Goal: Task Accomplishment & Management: Complete application form

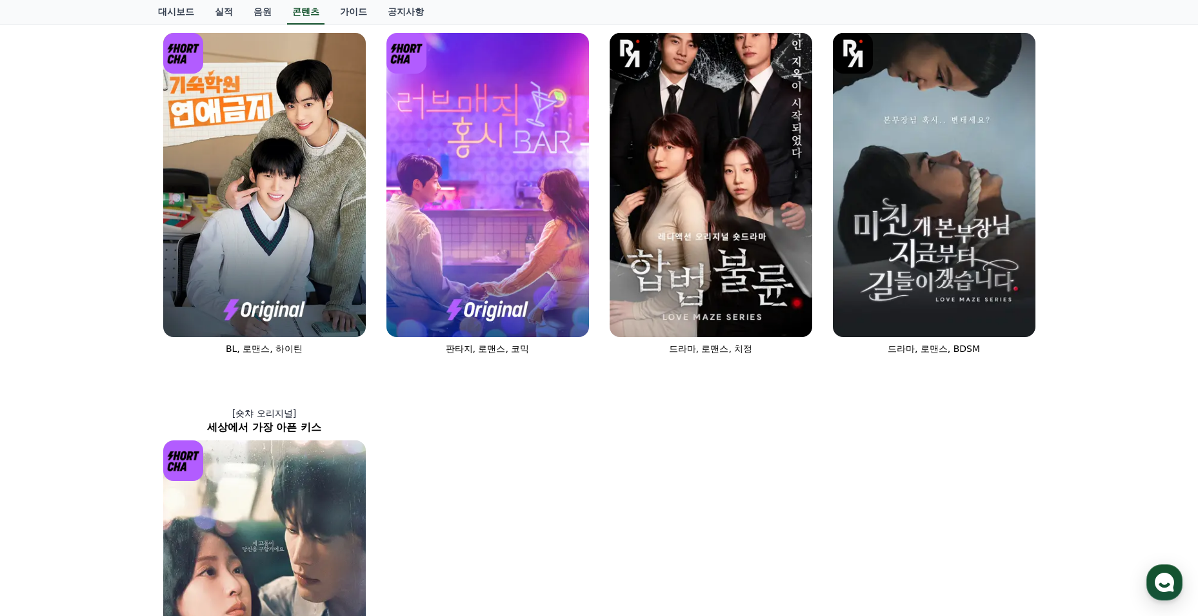
scroll to position [270, 0]
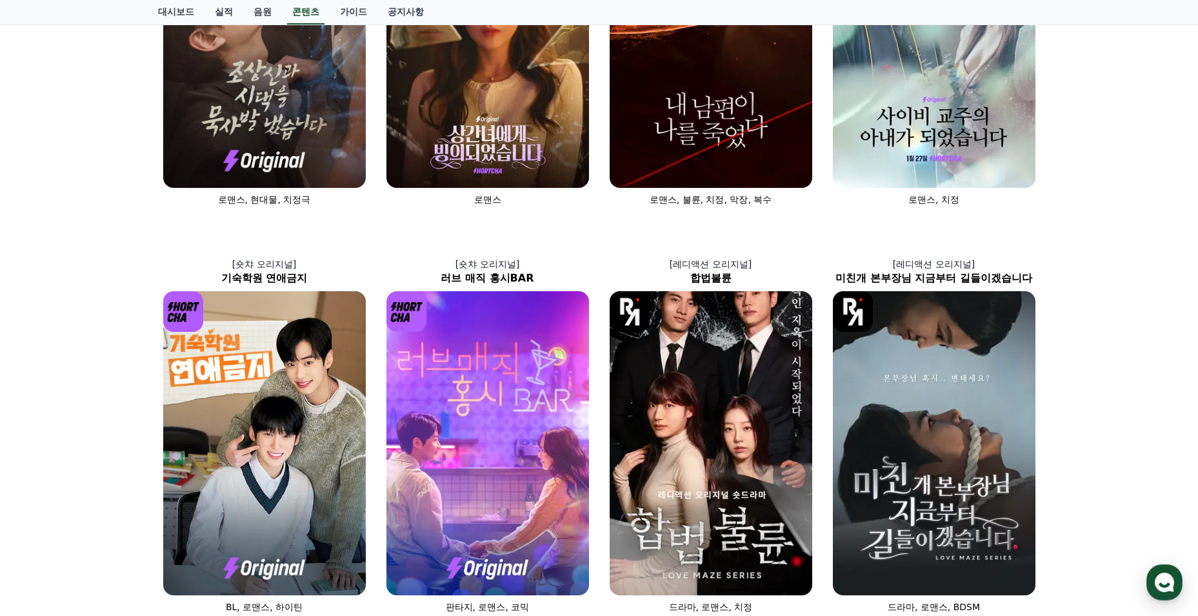
click at [454, 85] on img at bounding box center [487, 36] width 203 height 304
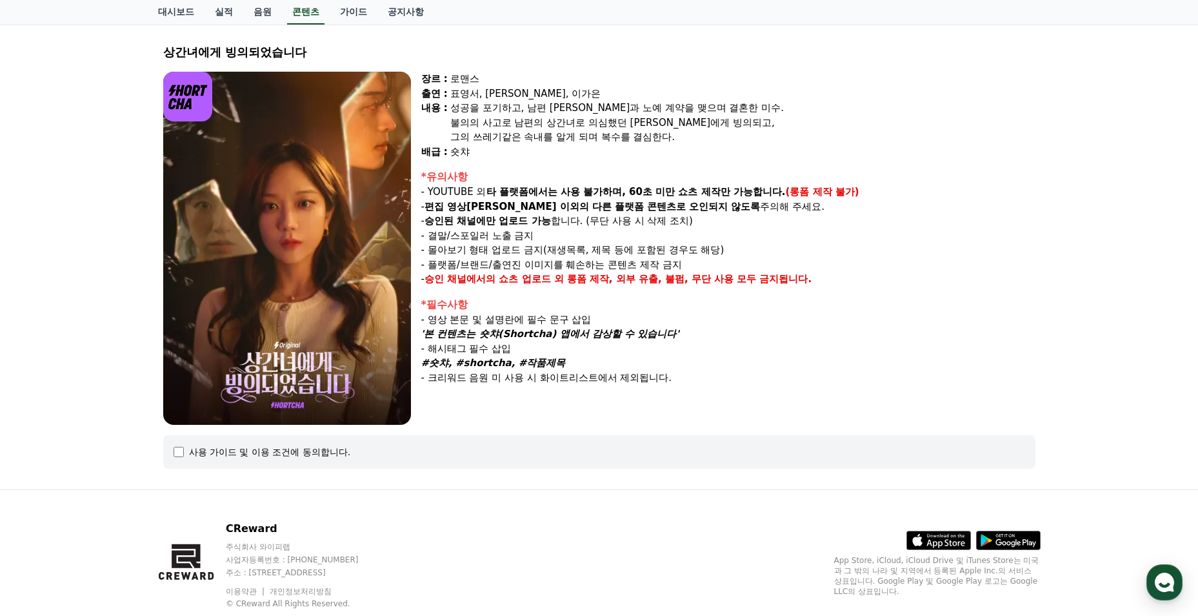
select select
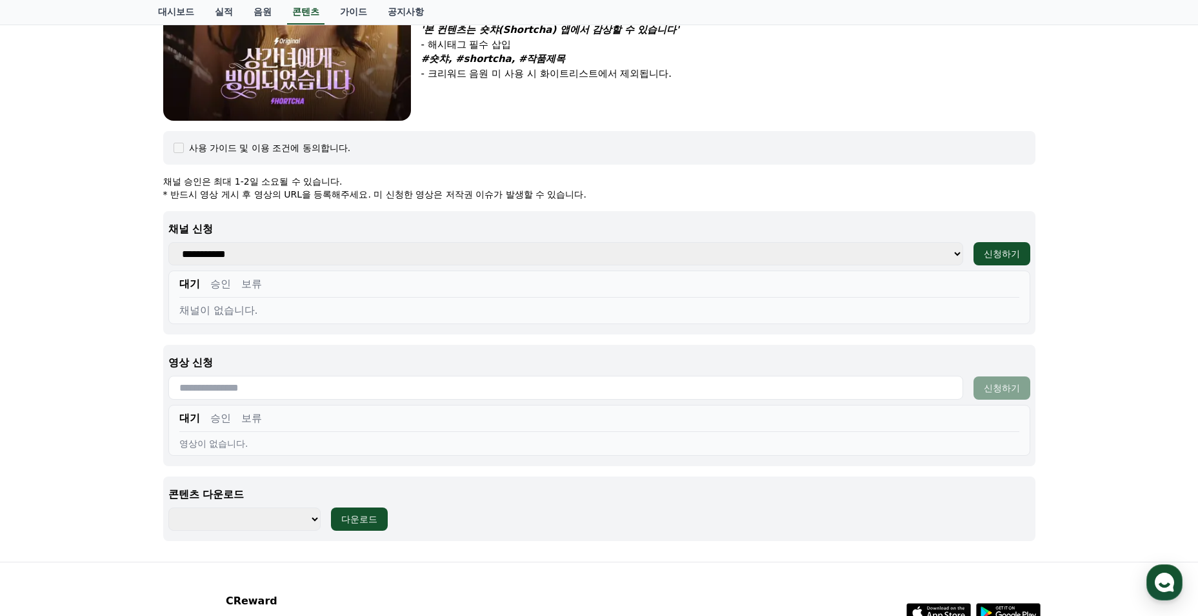
scroll to position [423, 0]
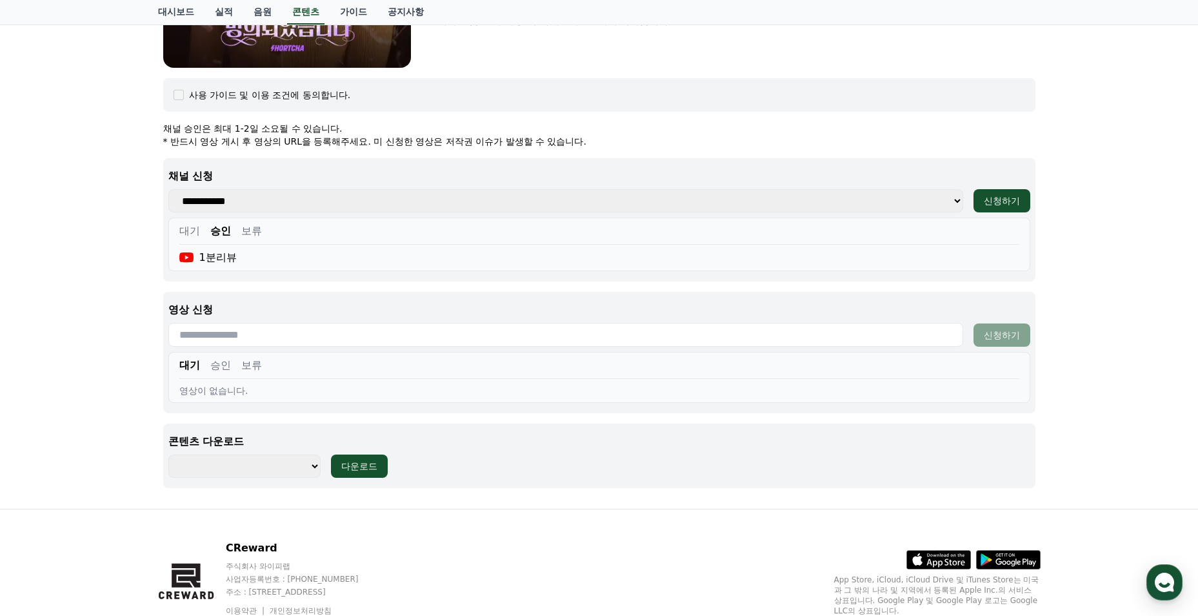
click at [292, 336] on input "text" at bounding box center [565, 335] width 795 height 24
paste input "**********"
type input "**********"
click at [1006, 339] on div "신청하기" at bounding box center [1002, 334] width 36 height 13
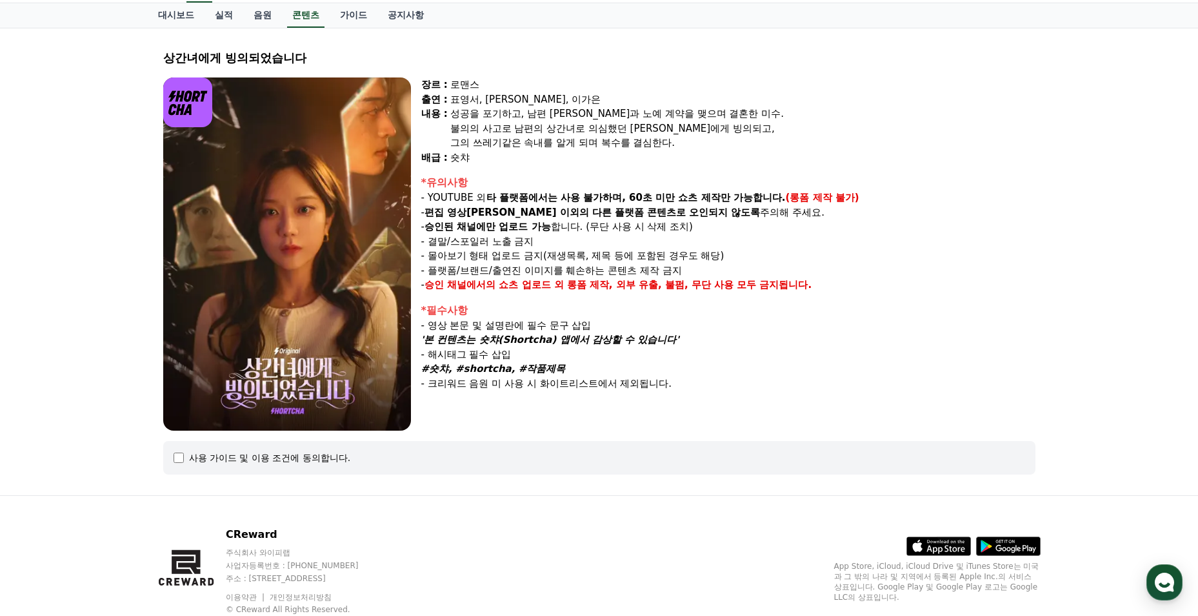
select select
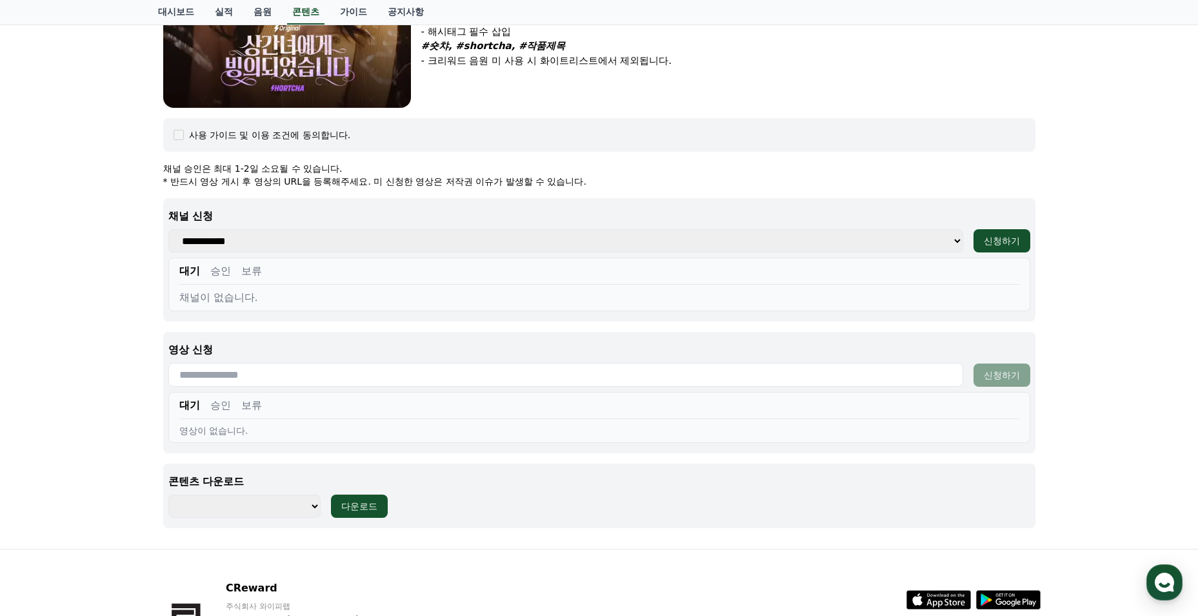
scroll to position [448, 0]
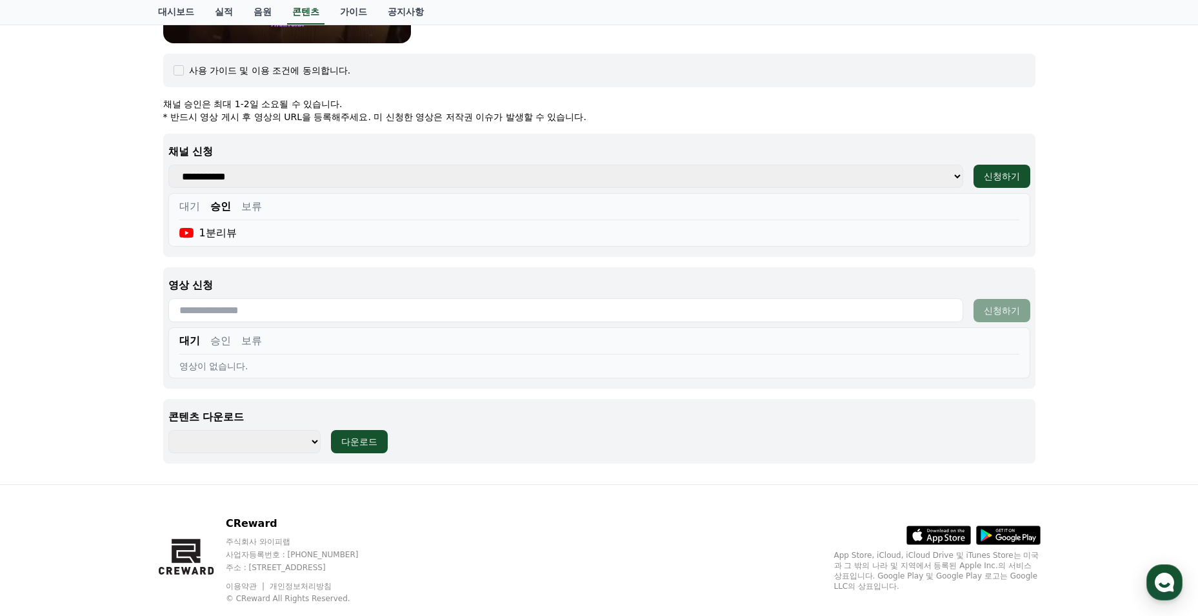
click at [221, 343] on button "승인" at bounding box center [220, 340] width 21 height 15
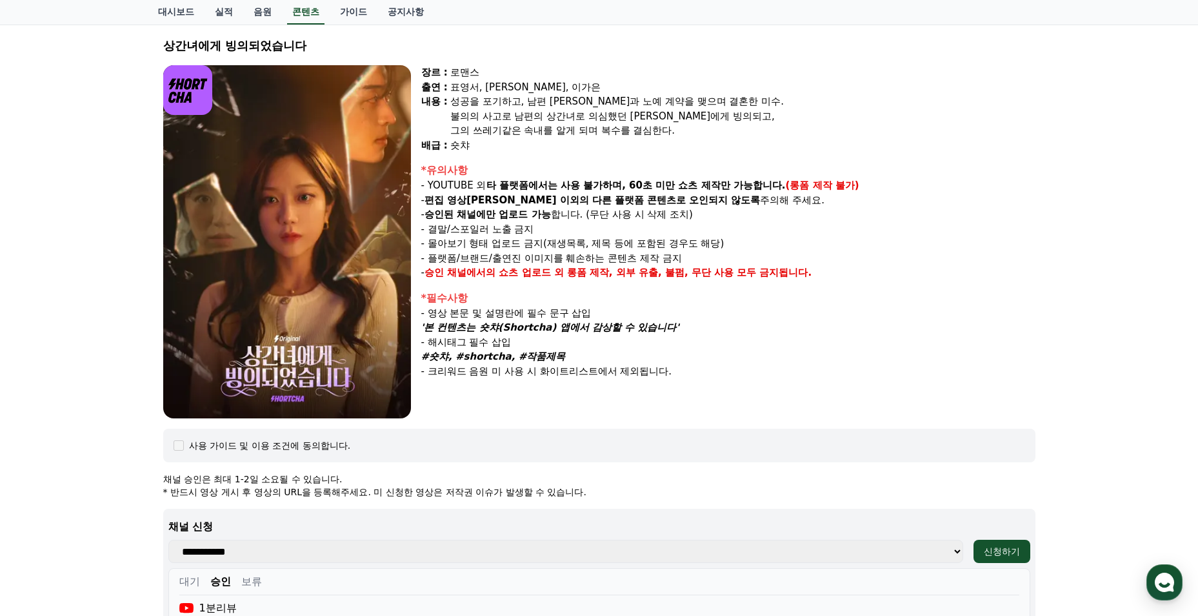
scroll to position [0, 0]
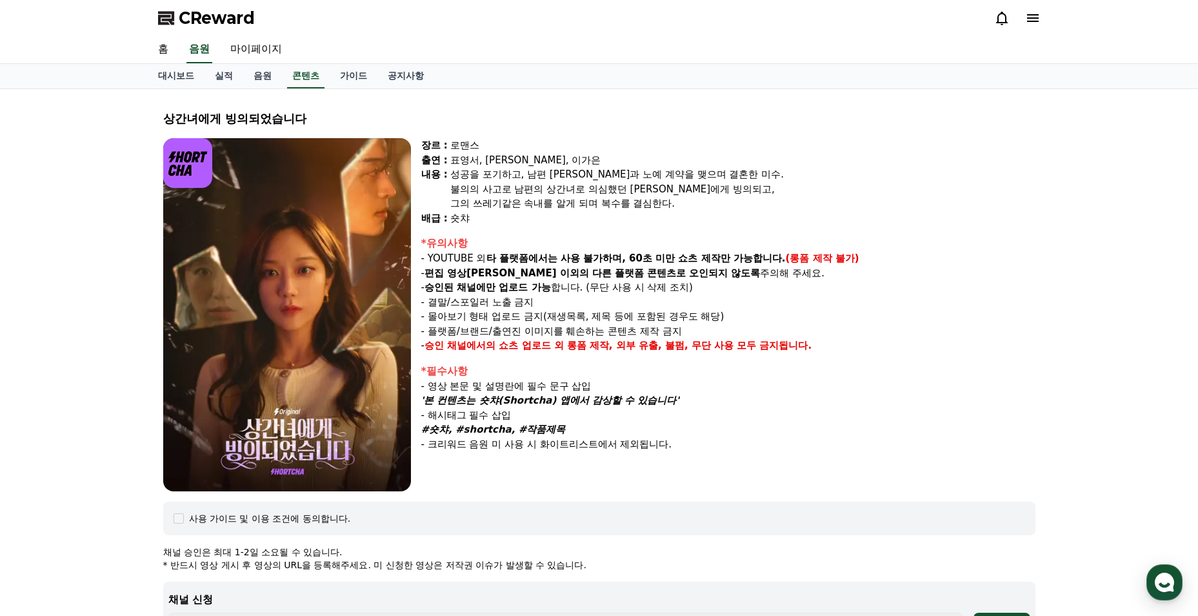
click at [221, 75] on link "실적" at bounding box center [224, 76] width 39 height 25
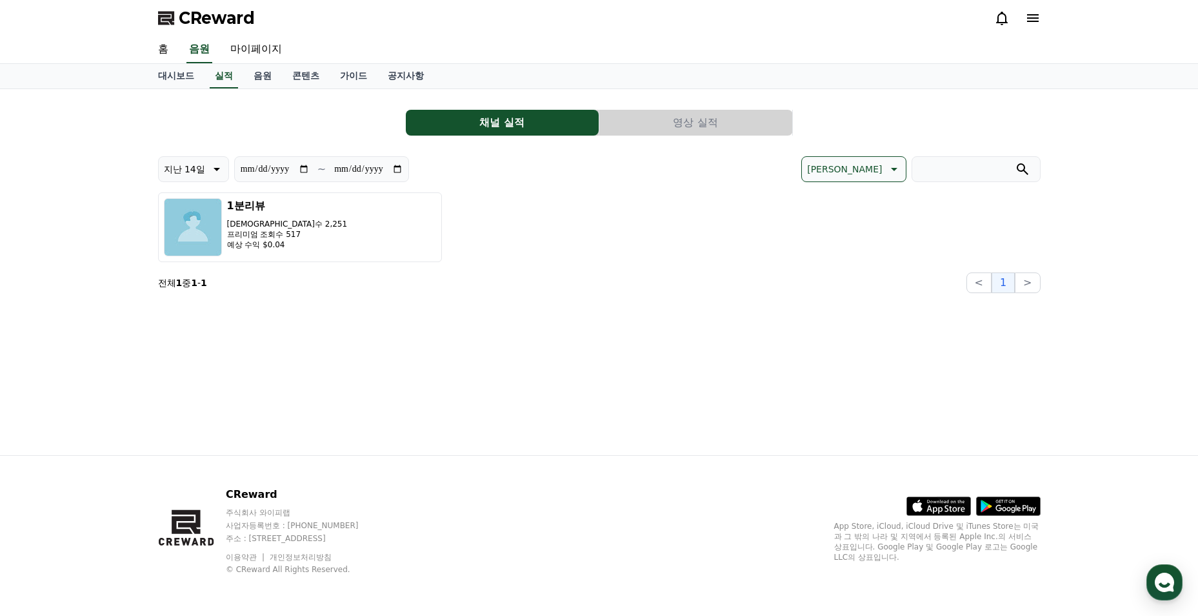
click at [179, 75] on link "대시보드" at bounding box center [176, 76] width 57 height 25
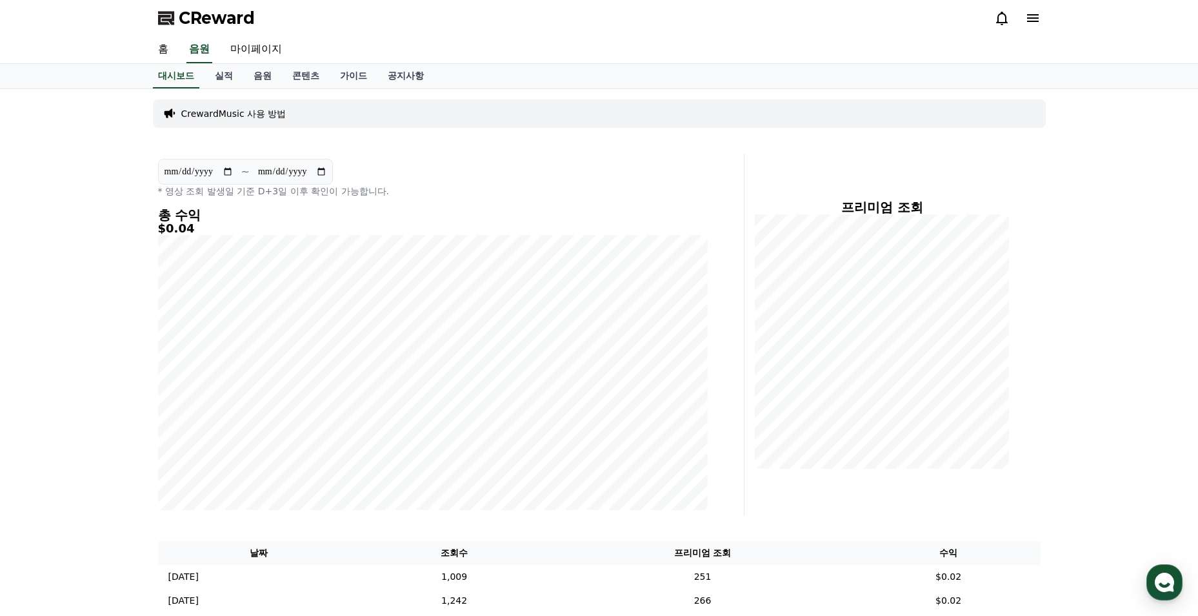
click at [1005, 18] on icon at bounding box center [1001, 17] width 15 height 15
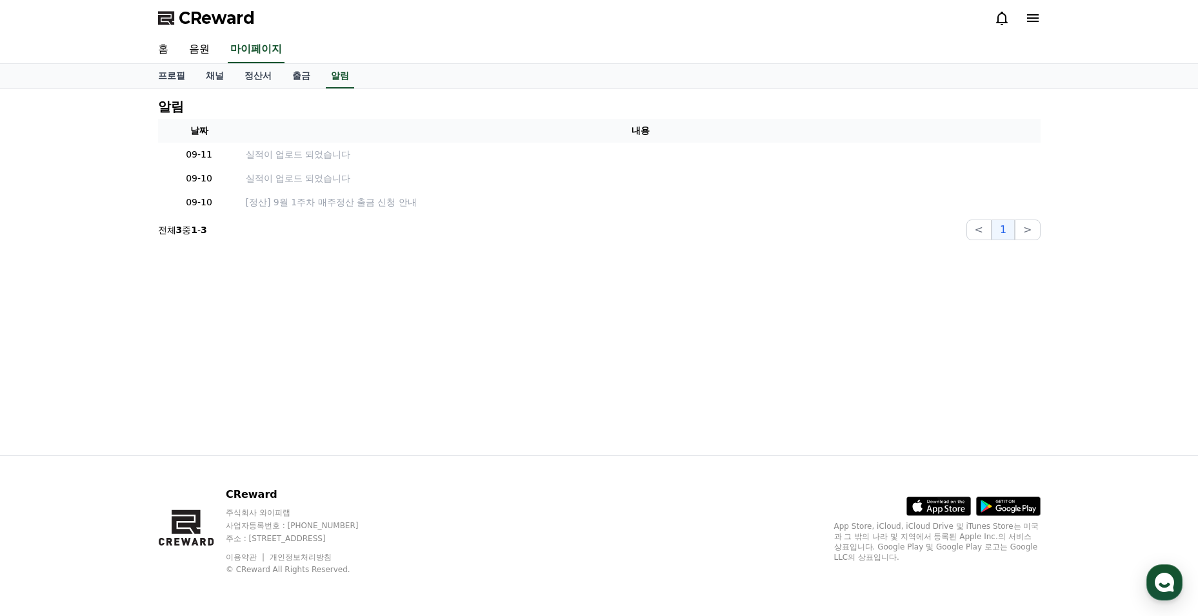
click at [315, 155] on p "실적이 업로드 되었습니다" at bounding box center [641, 155] width 790 height 14
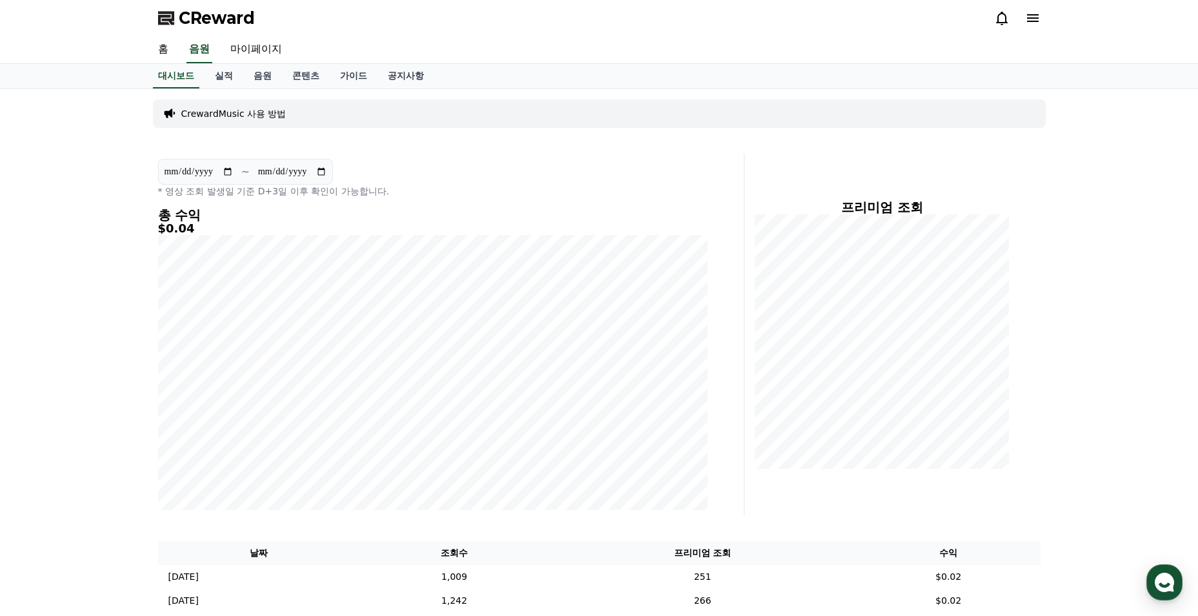
click at [220, 85] on link "실적" at bounding box center [224, 76] width 39 height 25
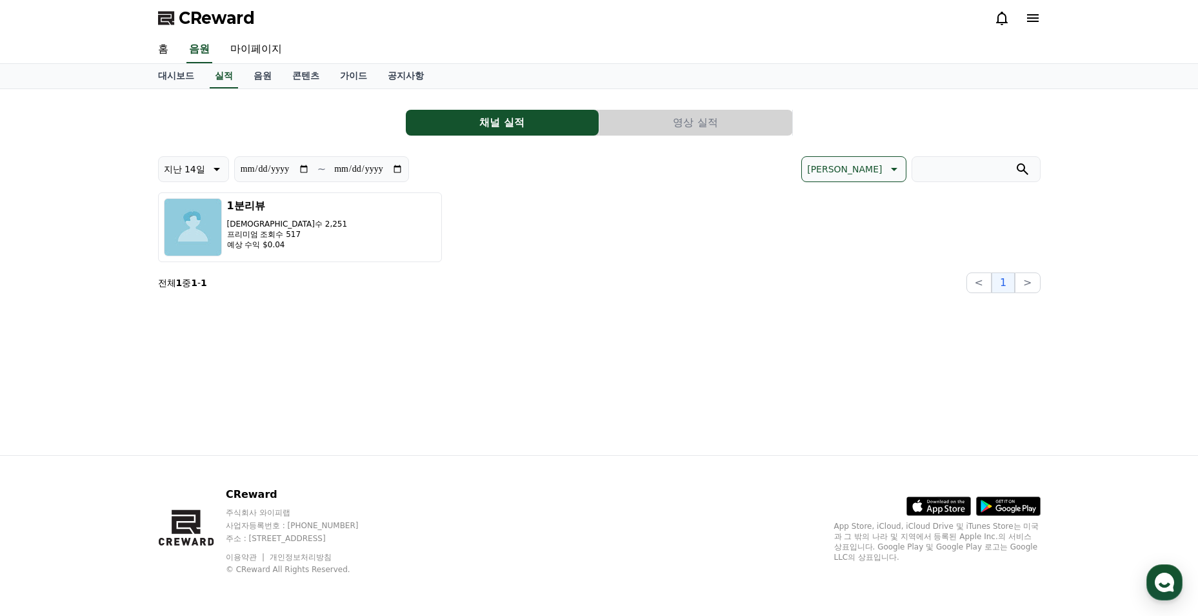
click at [169, 50] on link "홈" at bounding box center [163, 49] width 31 height 27
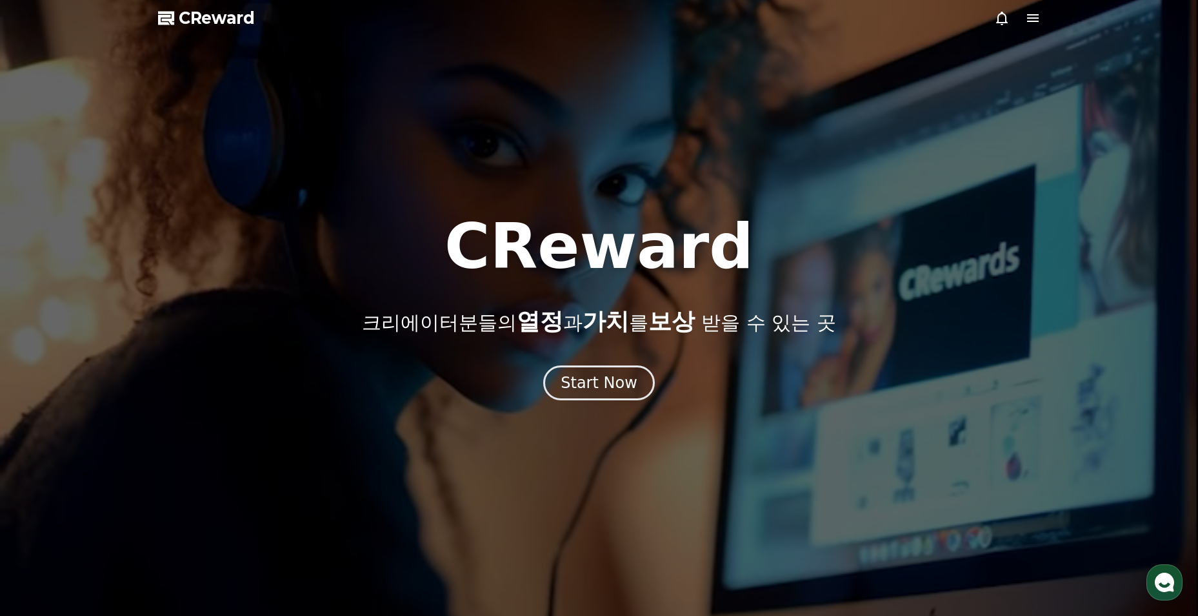
click at [1028, 15] on icon at bounding box center [1033, 18] width 12 height 8
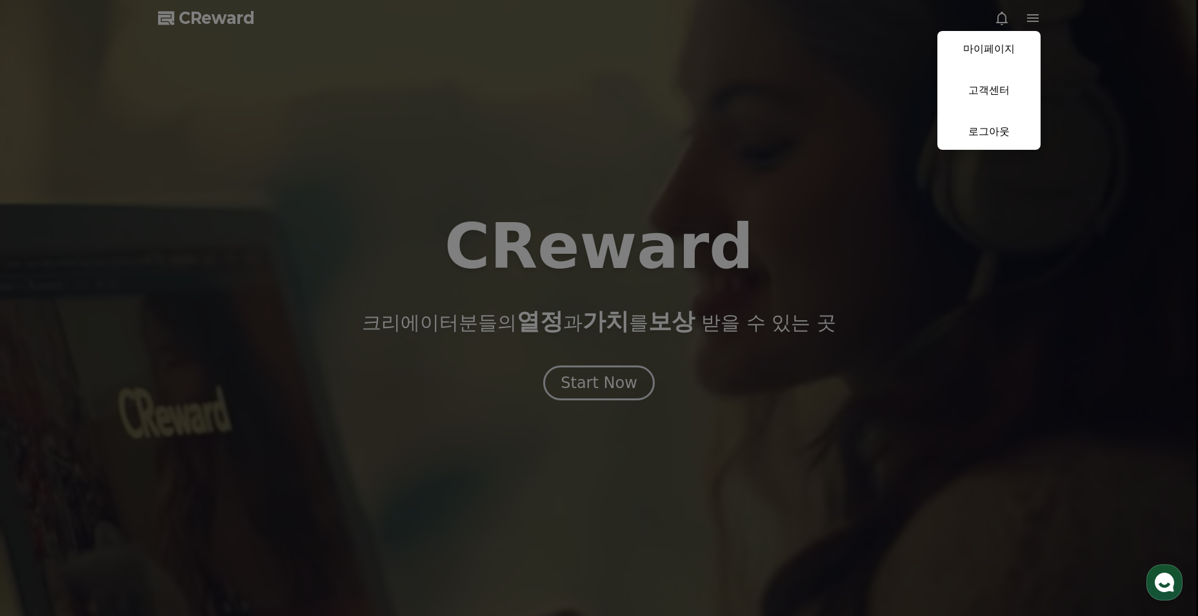
click at [1012, 50] on link "마이페이지" at bounding box center [988, 49] width 103 height 36
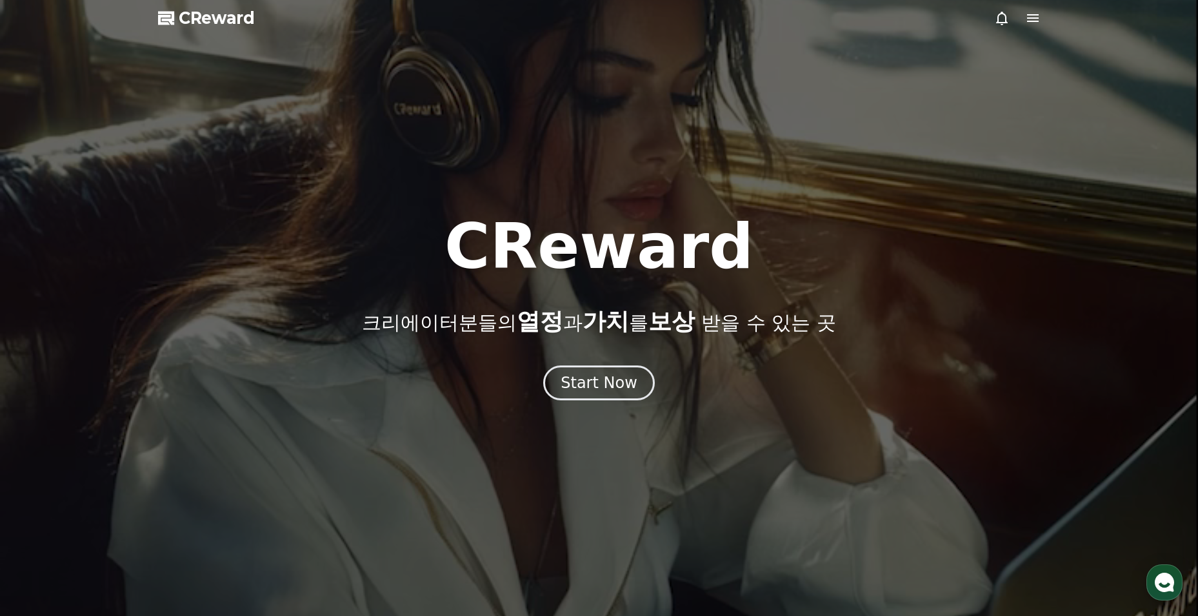
select select "**********"
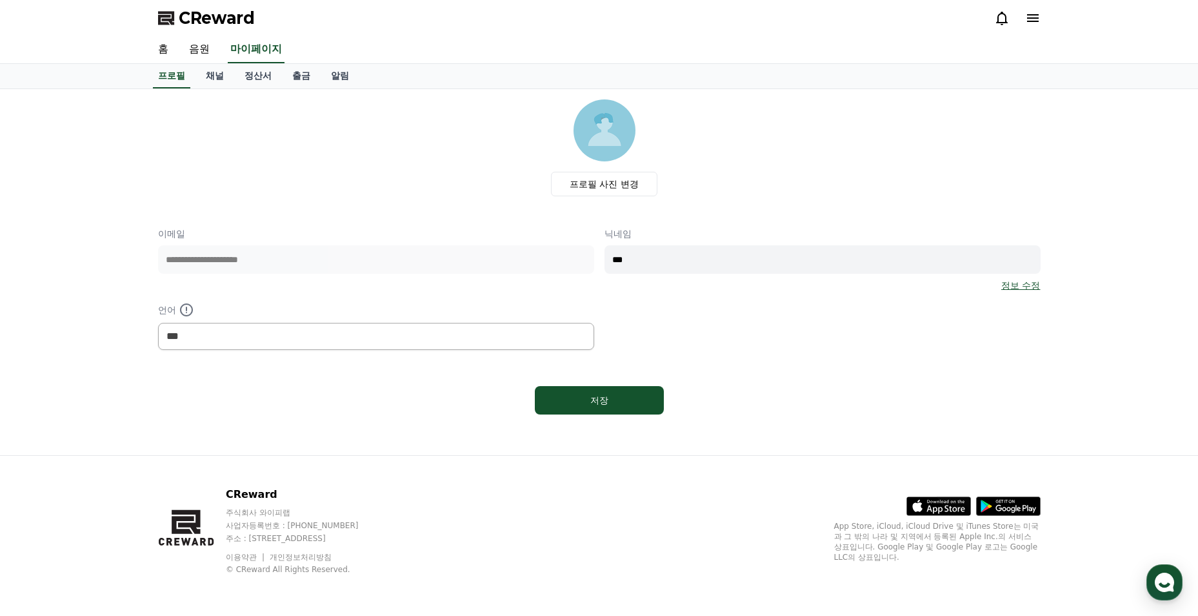
click at [215, 75] on link "채널" at bounding box center [214, 76] width 39 height 25
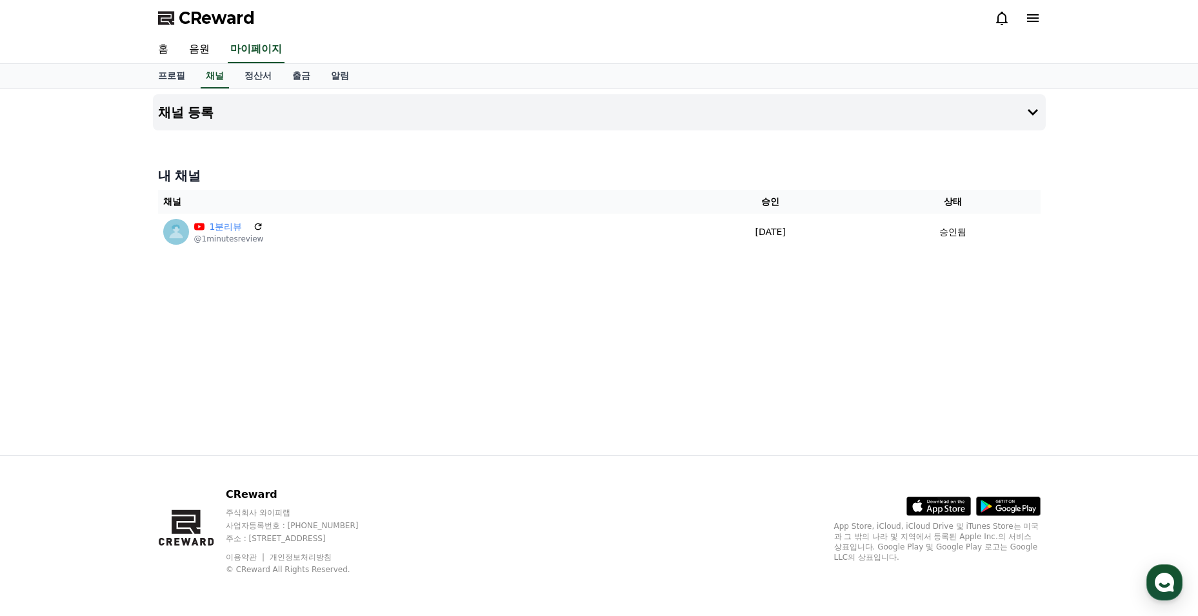
click at [502, 123] on button "채널 등록" at bounding box center [599, 112] width 893 height 36
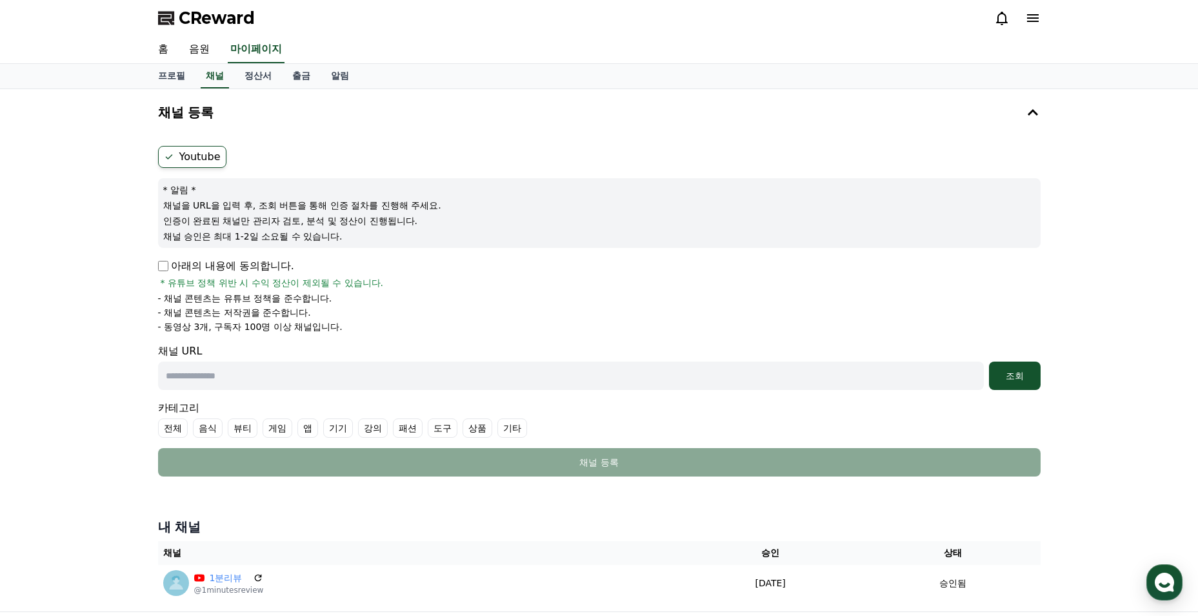
click at [302, 161] on ul "Youtube" at bounding box center [599, 157] width 883 height 22
click at [166, 73] on link "프로필" at bounding box center [172, 76] width 48 height 25
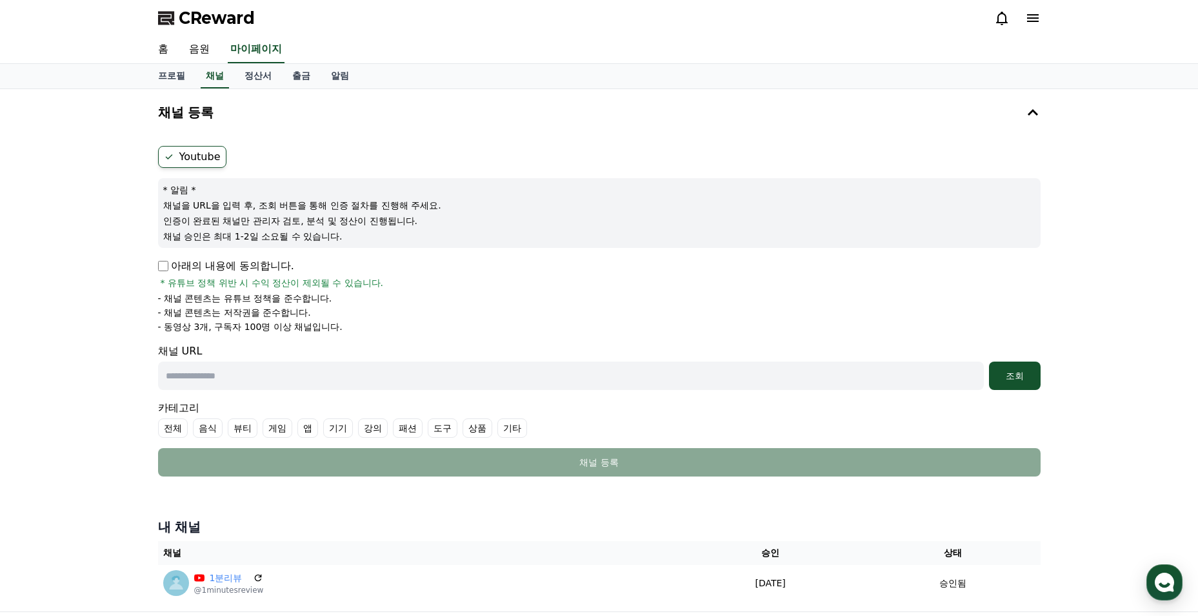
select select "**********"
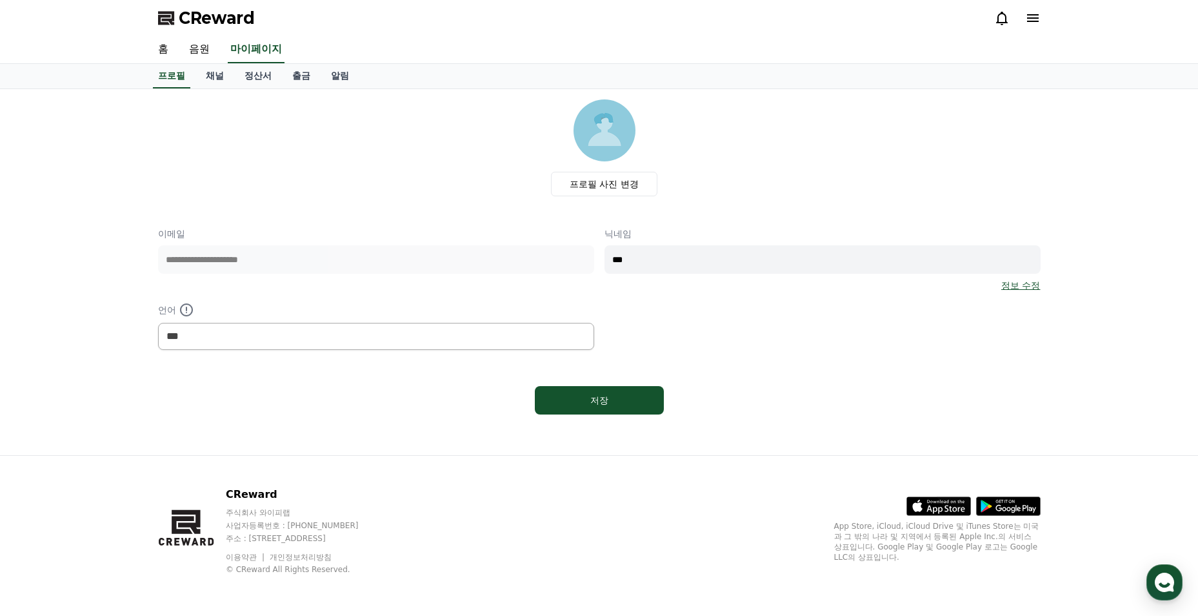
click at [210, 54] on link "음원" at bounding box center [199, 49] width 41 height 27
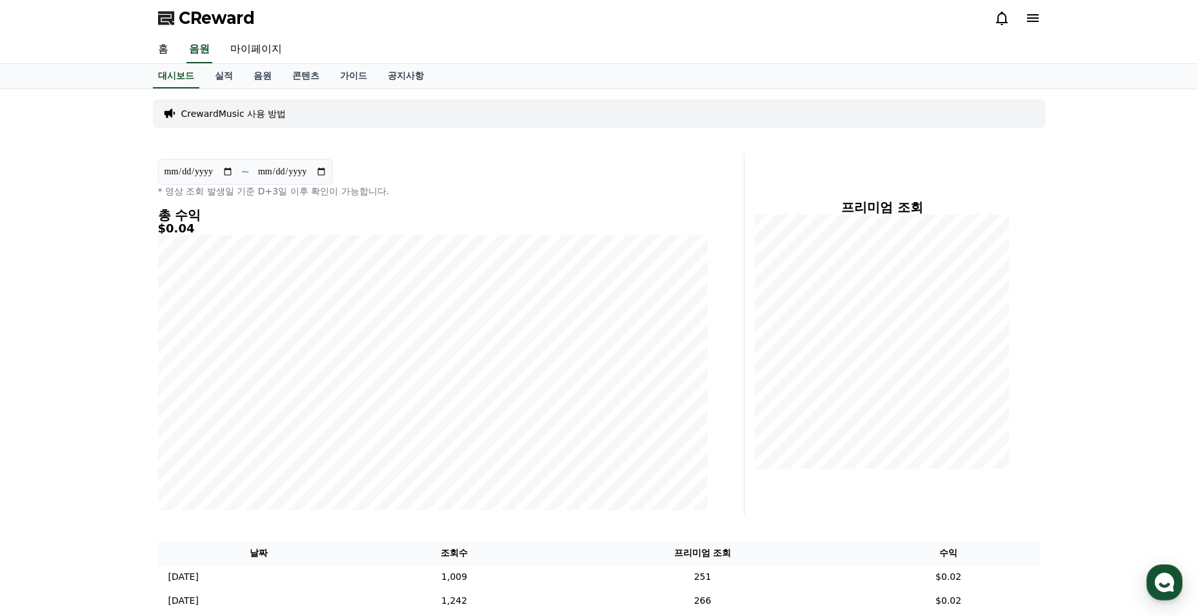
click at [158, 53] on link "홈" at bounding box center [163, 49] width 31 height 27
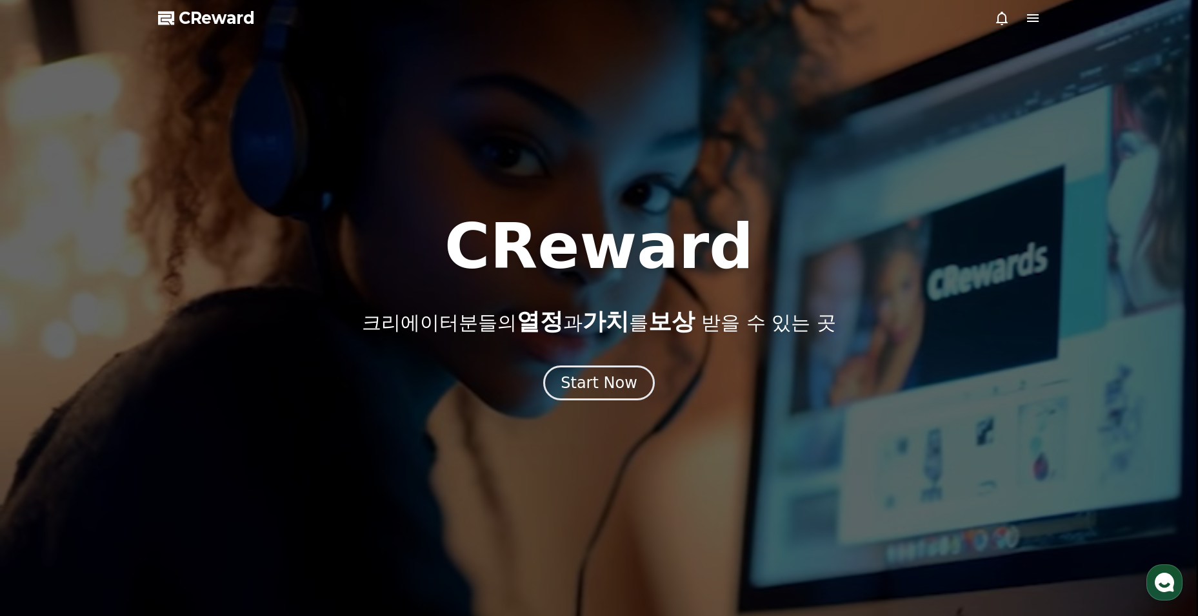
click at [595, 379] on div "Start Now" at bounding box center [599, 382] width 77 height 21
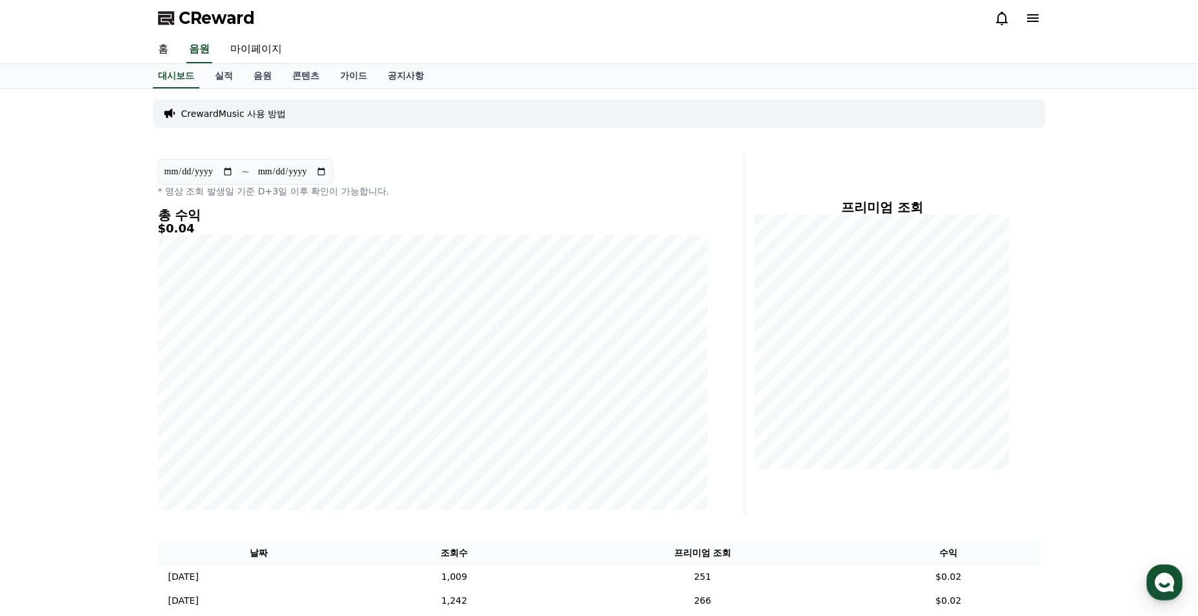
click at [299, 79] on link "콘텐츠" at bounding box center [306, 76] width 48 height 25
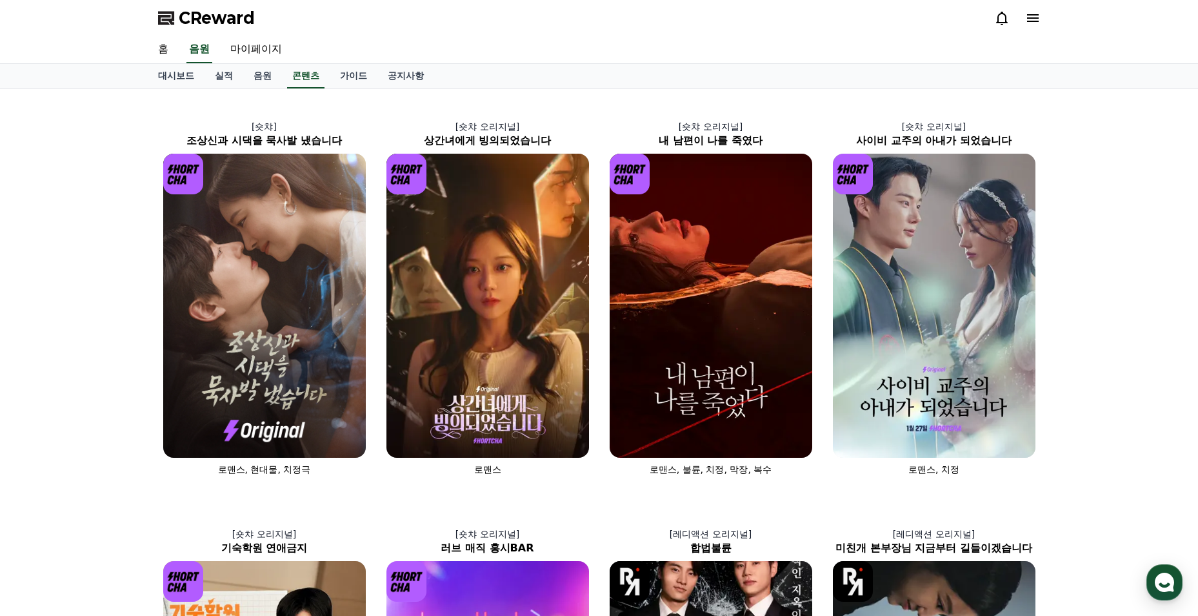
click at [530, 397] on img at bounding box center [487, 306] width 203 height 304
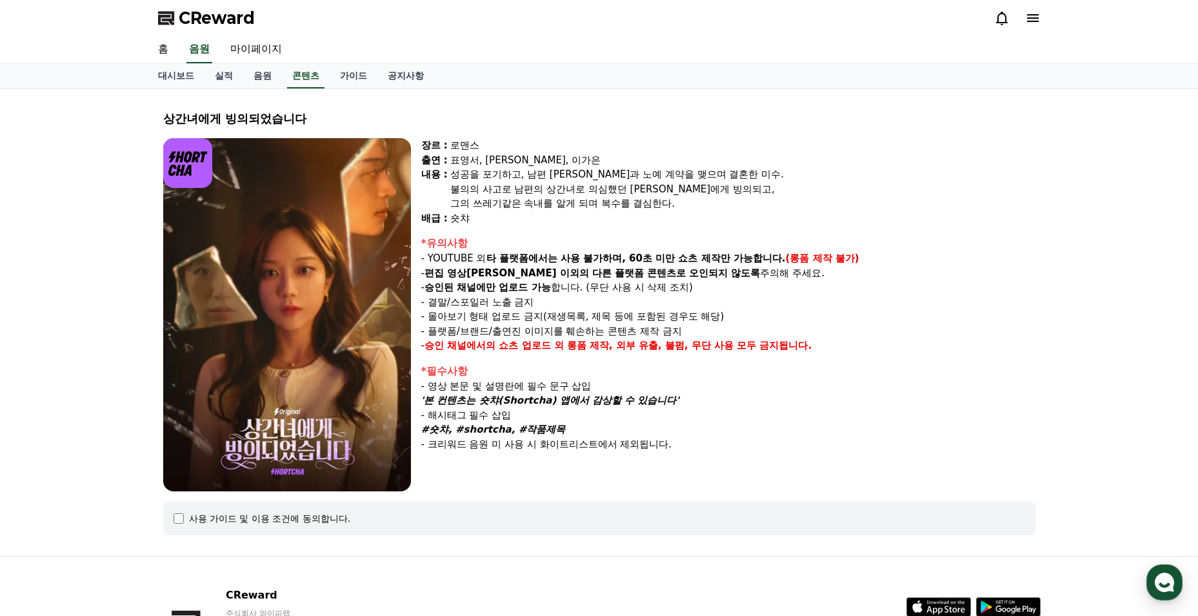
select select
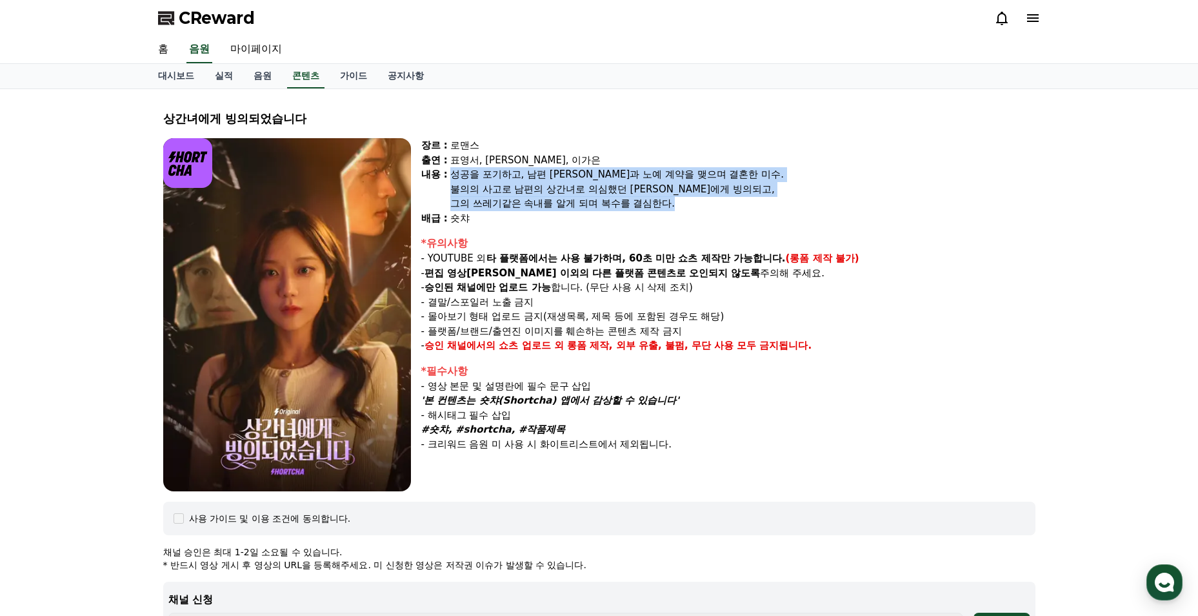
drag, startPoint x: 656, startPoint y: 201, endPoint x: 452, endPoint y: 179, distance: 205.0
click at [452, 179] on div "성공을 포기하고, 남편 [PERSON_NAME]과 노예 계약을 맺으며 결혼한 미수. 불의의 사고로 남편의 상간녀로 의심했던 [PERSON_NA…" at bounding box center [742, 189] width 585 height 44
copy div "성공을 포기하고, 남편 [PERSON_NAME]과 노예 계약을 맺으며 결혼한 미수. 불의의 사고로 남편의 상간녀로 의심했던 [PERSON_NA…"
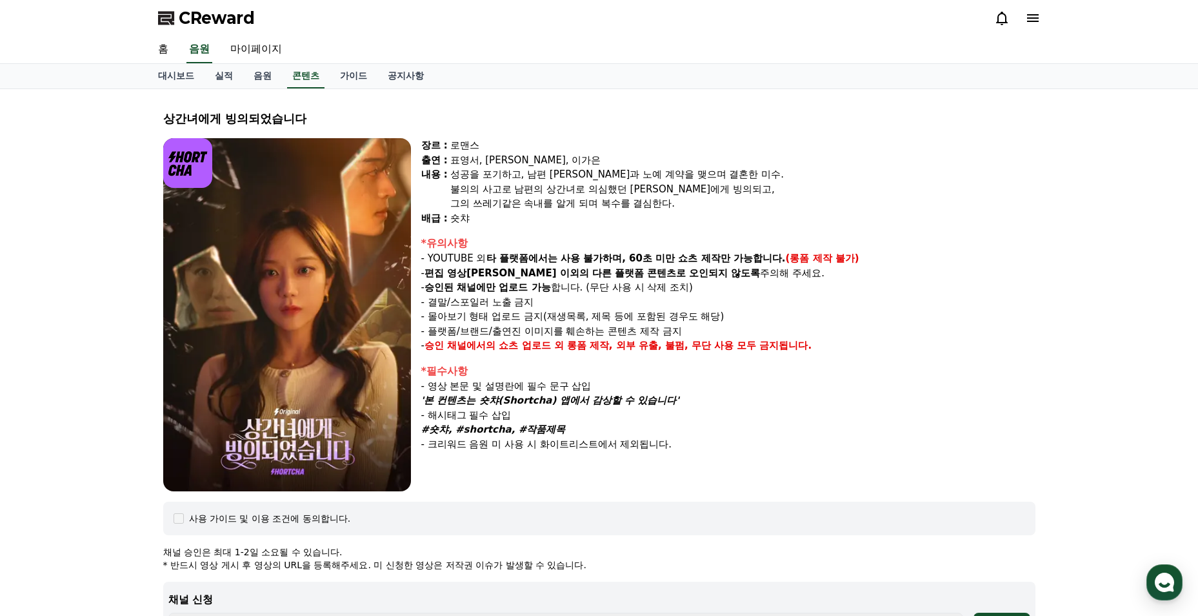
click at [618, 225] on div "숏챠" at bounding box center [742, 218] width 585 height 15
drag, startPoint x: 435, startPoint y: 400, endPoint x: 678, endPoint y: 398, distance: 243.2
click at [678, 398] on p "'본 컨텐츠는 숏챠(Shortcha) 앱에서 감상할 수 있습니다'" at bounding box center [728, 400] width 614 height 15
copy em "본 컨텐츠는 숏챠(Shortcha) 앱에서 감상할 수 있습니다'"
click at [742, 437] on p "- 크리워드 음원 미 사용 시 화이트리스트에서 제외됩니다." at bounding box center [728, 444] width 614 height 15
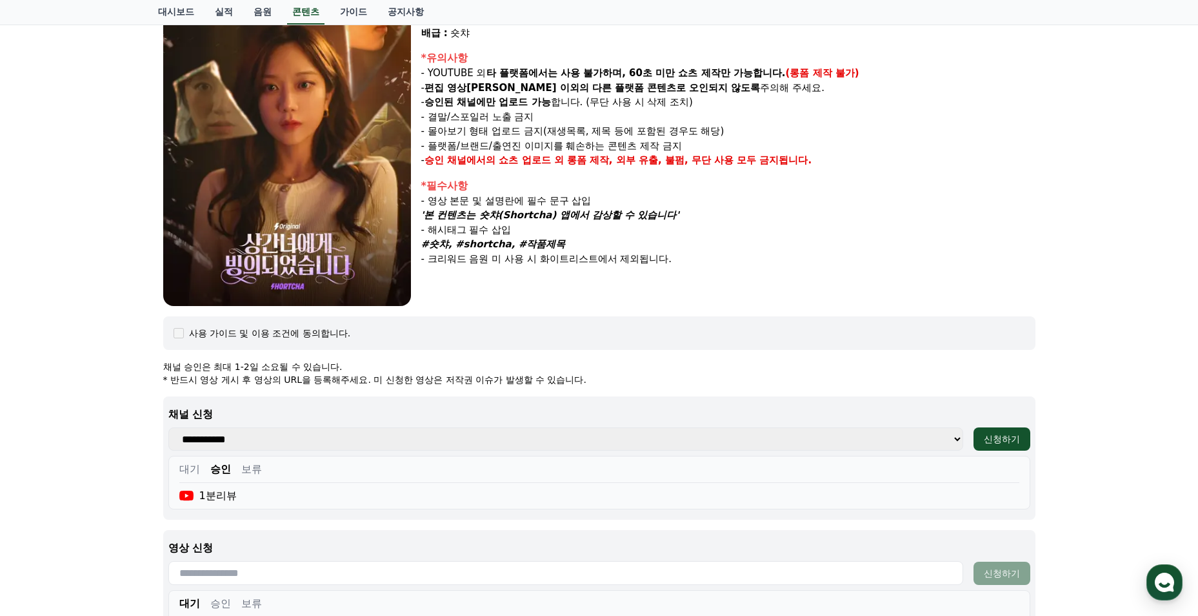
scroll to position [194, 0]
